Goal: Task Accomplishment & Management: Manage account settings

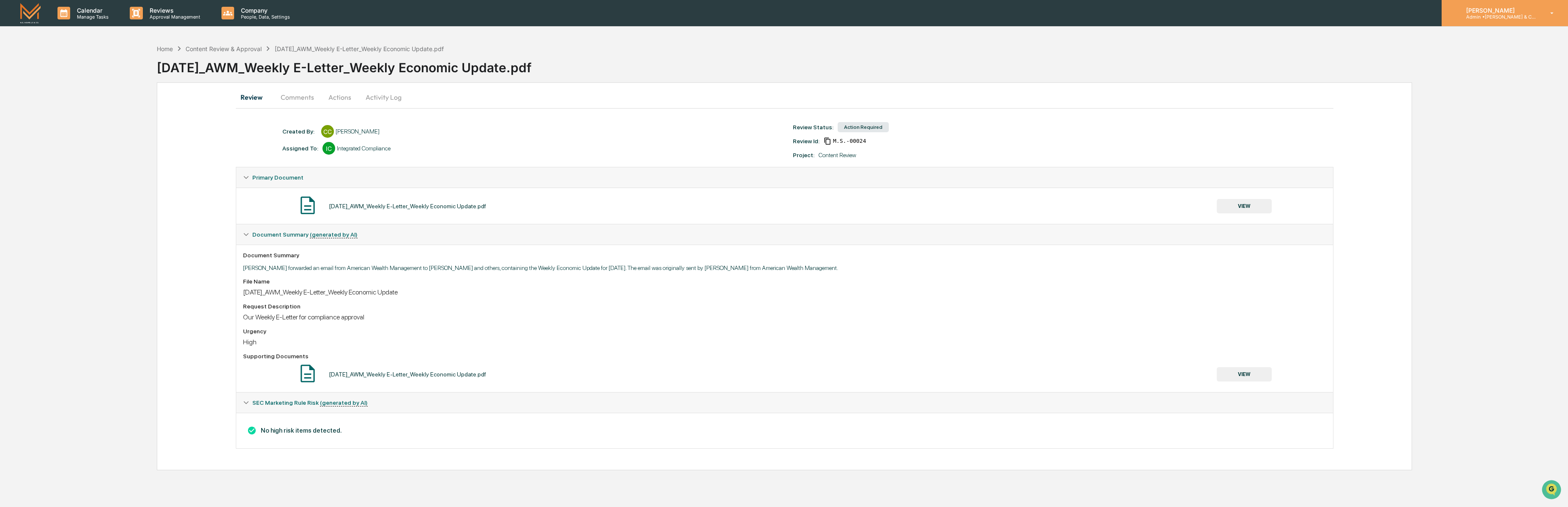
click at [1551, 15] on icon at bounding box center [1552, 13] width 15 height 8
click at [29, 507] on div at bounding box center [784, 507] width 1568 height 0
click at [41, 15] on link at bounding box center [35, 13] width 30 height 26
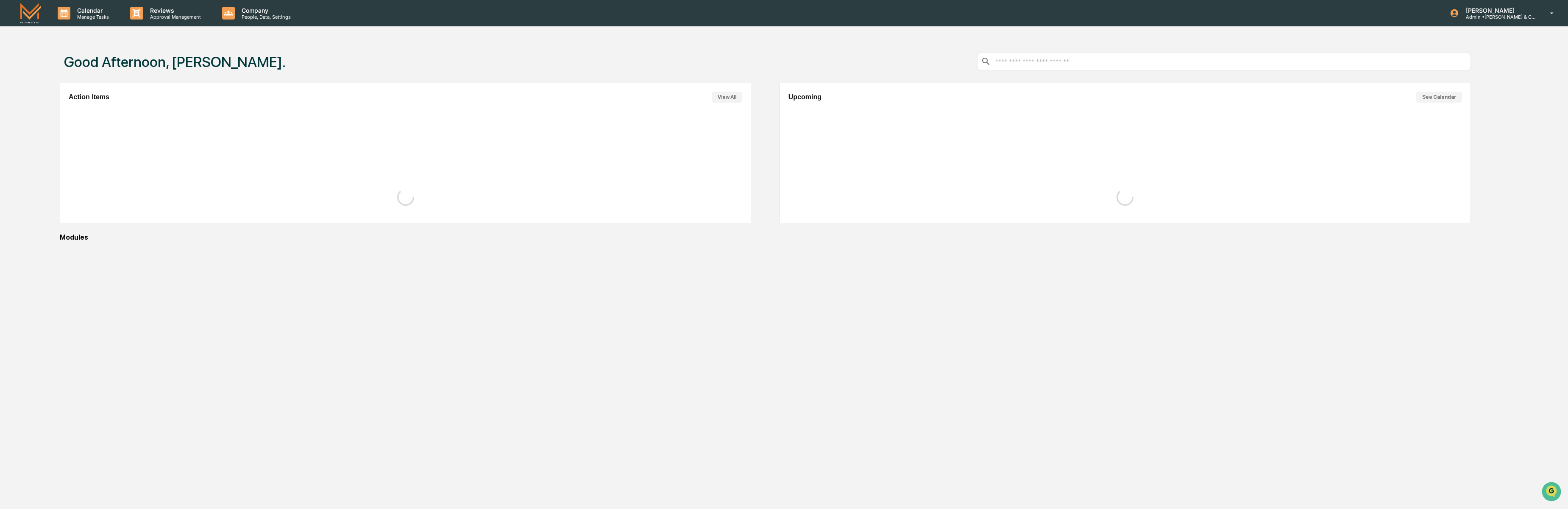
click at [27, 13] on img at bounding box center [30, 13] width 20 height 20
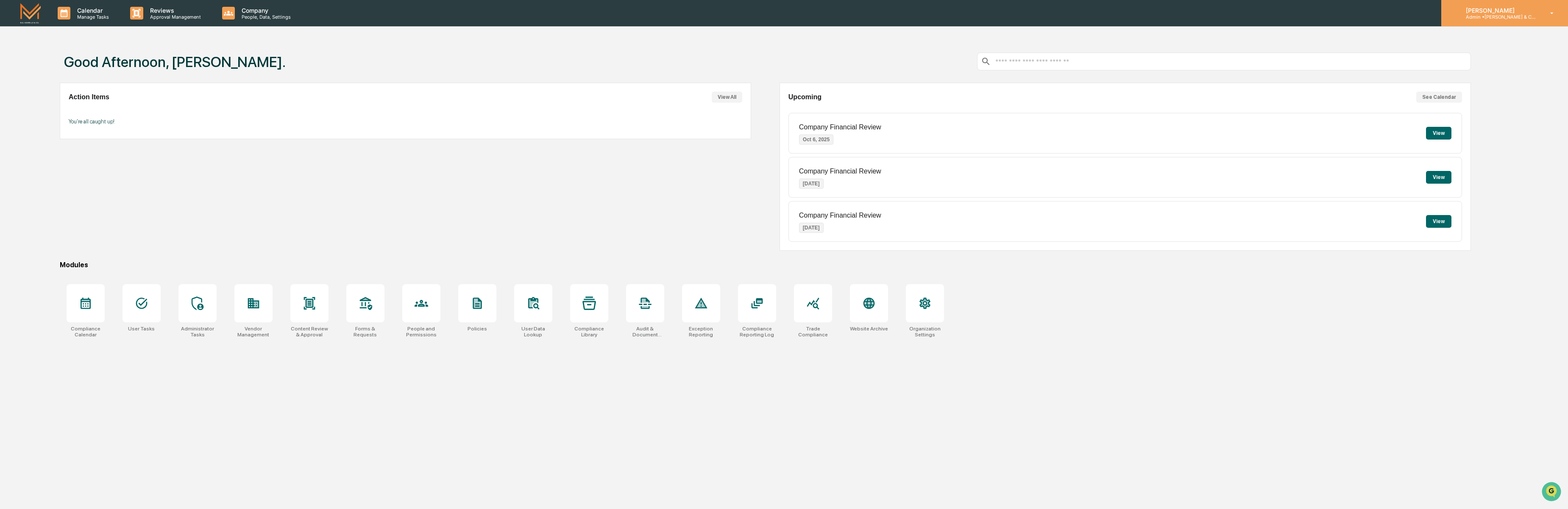
click at [1541, 9] on div "[PERSON_NAME] Admin • [PERSON_NAME] & Co. - BD" at bounding box center [1505, 13] width 127 height 26
